Goal: Task Accomplishment & Management: Use online tool/utility

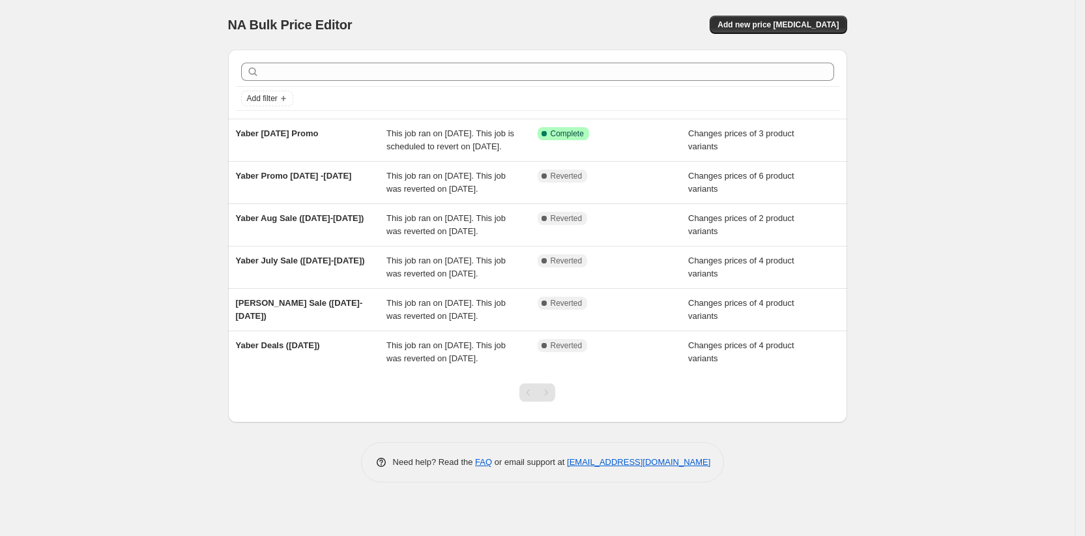
scroll to position [46, 0]
click at [554, 402] on div "Pagination" at bounding box center [546, 392] width 18 height 18
click at [550, 402] on div "Pagination" at bounding box center [546, 392] width 18 height 18
click at [551, 402] on div "Pagination" at bounding box center [546, 392] width 18 height 18
